Goal: Task Accomplishment & Management: Manage account settings

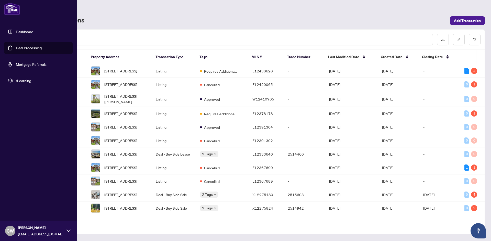
click at [16, 48] on link "Deal Processing" at bounding box center [29, 48] width 26 height 5
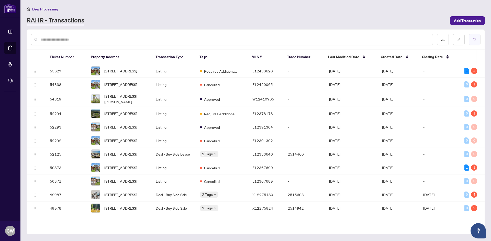
click at [473, 37] on button "button" at bounding box center [474, 40] width 12 height 12
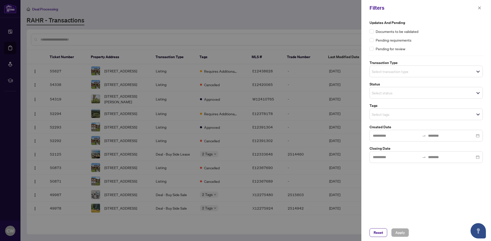
click at [388, 74] on input "search" at bounding box center [389, 71] width 36 height 6
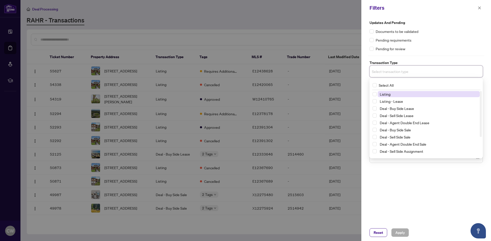
click at [390, 94] on span "Listing" at bounding box center [384, 94] width 11 height 5
click at [423, 52] on div "Updates and Pending Documents to be validated Pending requirements Pending for …" at bounding box center [426, 92] width 116 height 144
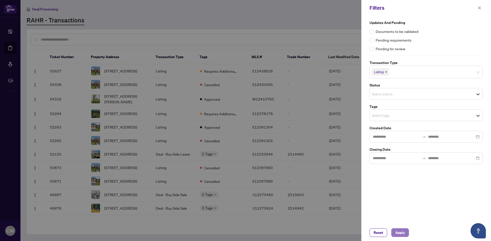
click at [400, 232] on span "Apply" at bounding box center [399, 233] width 9 height 8
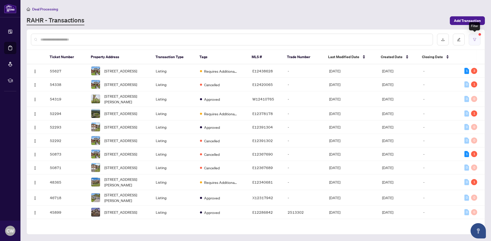
click at [474, 42] on button "button" at bounding box center [474, 40] width 12 height 12
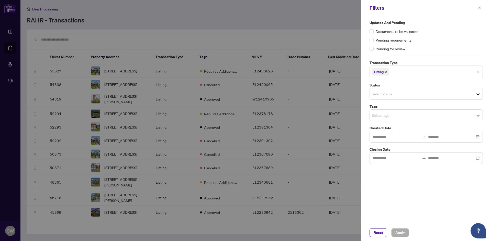
click at [403, 94] on input "search" at bounding box center [389, 94] width 36 height 6
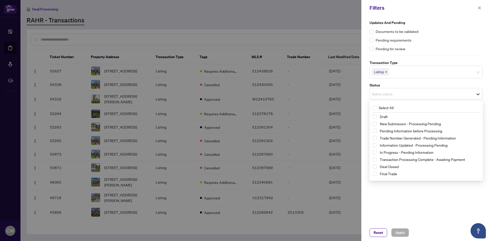
click at [458, 52] on div "Updates and Pending Documents to be validated Pending requirements Pending for …" at bounding box center [426, 92] width 116 height 144
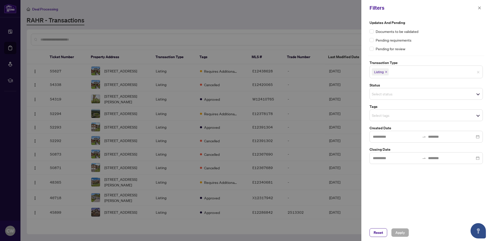
click at [403, 114] on input "search" at bounding box center [389, 115] width 36 height 6
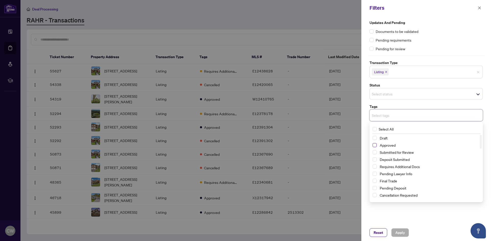
click at [373, 146] on span "Select Approved" at bounding box center [374, 145] width 4 height 4
click at [374, 168] on span "Select Requires Additional Docs" at bounding box center [374, 168] width 4 height 4
click at [400, 232] on span "Apply" at bounding box center [399, 233] width 9 height 8
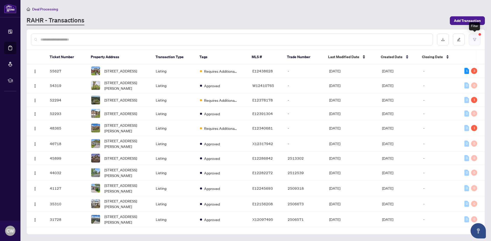
click at [478, 40] on button "button" at bounding box center [474, 40] width 12 height 12
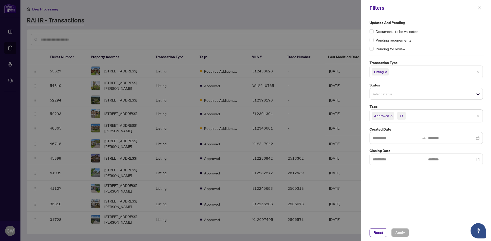
click at [387, 71] on icon "close" at bounding box center [386, 72] width 3 height 3
click at [391, 116] on icon "close" at bounding box center [391, 115] width 3 height 3
click at [413, 115] on icon "close" at bounding box center [413, 115] width 2 height 2
click at [397, 232] on span "Apply" at bounding box center [399, 233] width 9 height 8
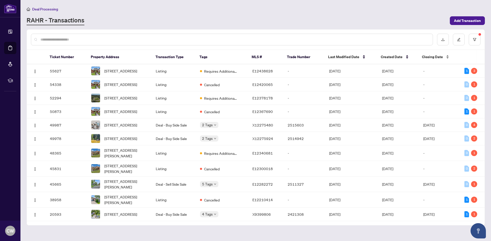
click at [430, 56] on span "Closing Date" at bounding box center [432, 57] width 21 height 6
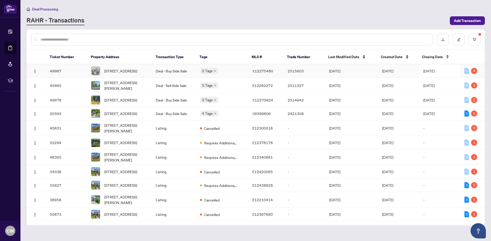
click at [472, 72] on div "4" at bounding box center [474, 71] width 6 height 6
click at [471, 72] on div "4" at bounding box center [474, 71] width 6 height 6
click at [464, 72] on div "0" at bounding box center [466, 71] width 5 height 6
click at [166, 72] on td "Deal - Buy Side Sale" at bounding box center [174, 71] width 44 height 14
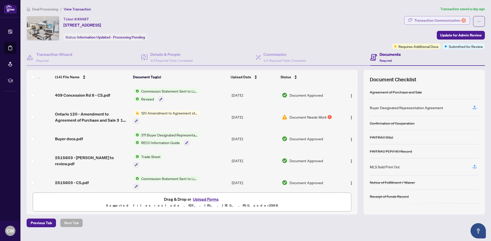
click at [453, 20] on div "Transaction Communication 4" at bounding box center [440, 20] width 52 height 8
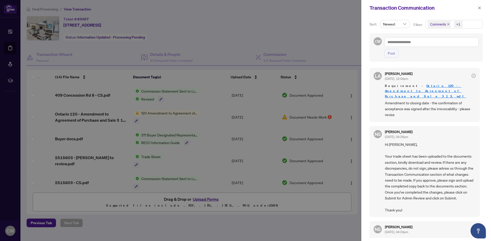
click at [447, 25] on icon "close" at bounding box center [448, 24] width 2 height 2
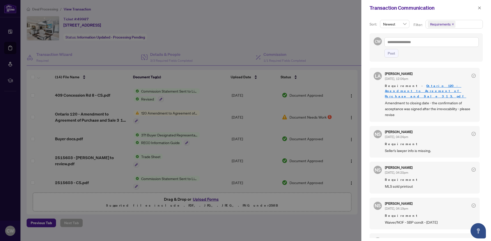
click at [325, 44] on div at bounding box center [245, 120] width 491 height 241
click at [480, 7] on icon "close" at bounding box center [479, 7] width 3 height 3
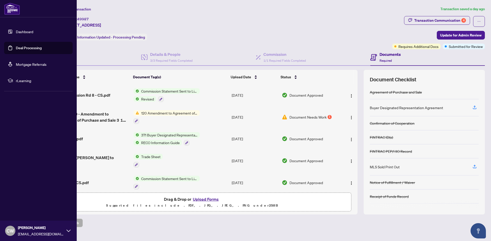
click at [16, 48] on link "Deal Processing" at bounding box center [29, 48] width 26 height 5
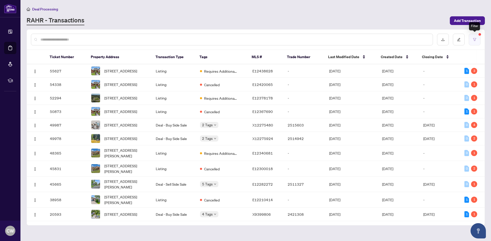
click at [472, 40] on icon "filter" at bounding box center [474, 40] width 4 height 4
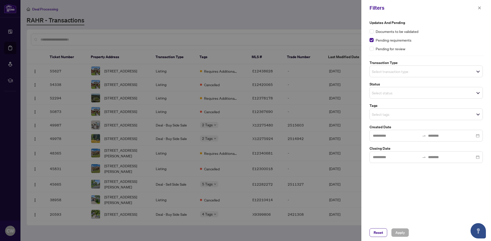
click at [293, 22] on div at bounding box center [245, 120] width 491 height 241
click at [480, 6] on icon "close" at bounding box center [479, 8] width 4 height 4
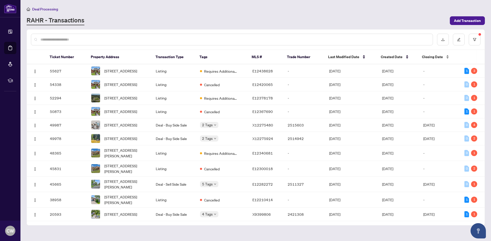
click at [435, 56] on span "Closing Date" at bounding box center [432, 57] width 21 height 6
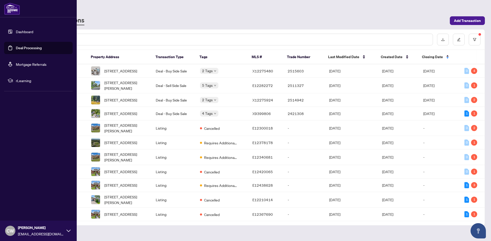
click at [39, 49] on link "Deal Processing" at bounding box center [29, 48] width 26 height 5
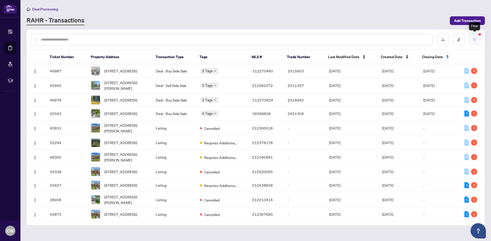
click at [476, 39] on button "button" at bounding box center [474, 40] width 12 height 12
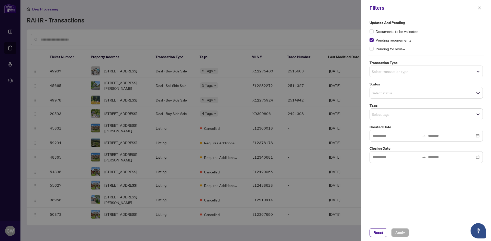
click at [235, 30] on div at bounding box center [245, 120] width 491 height 241
click at [478, 8] on icon "close" at bounding box center [479, 8] width 4 height 4
